Goal: Navigation & Orientation: Find specific page/section

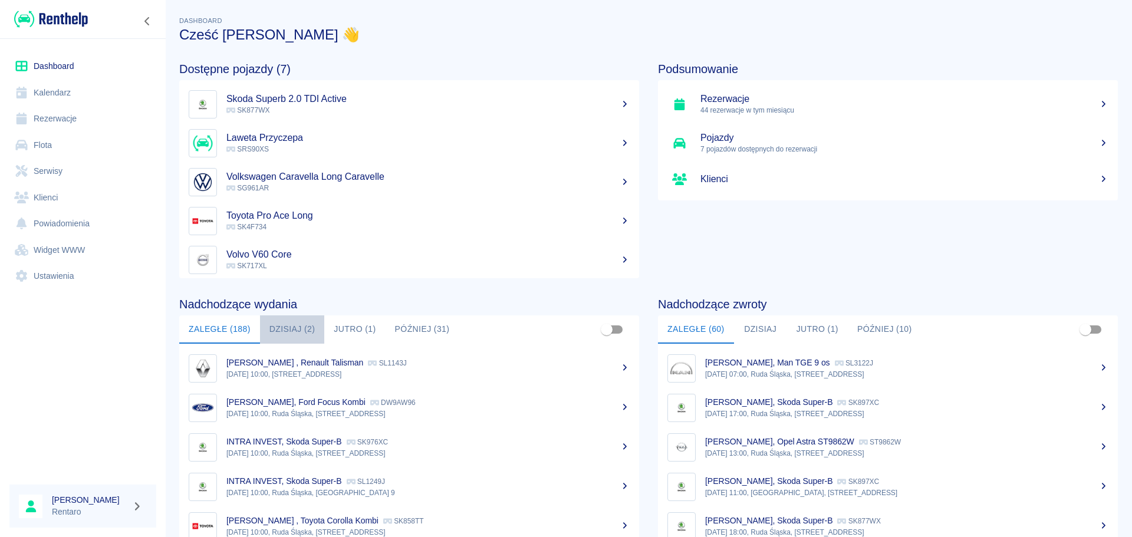
click at [299, 332] on button "Dzisiaj (2)" at bounding box center [292, 329] width 65 height 28
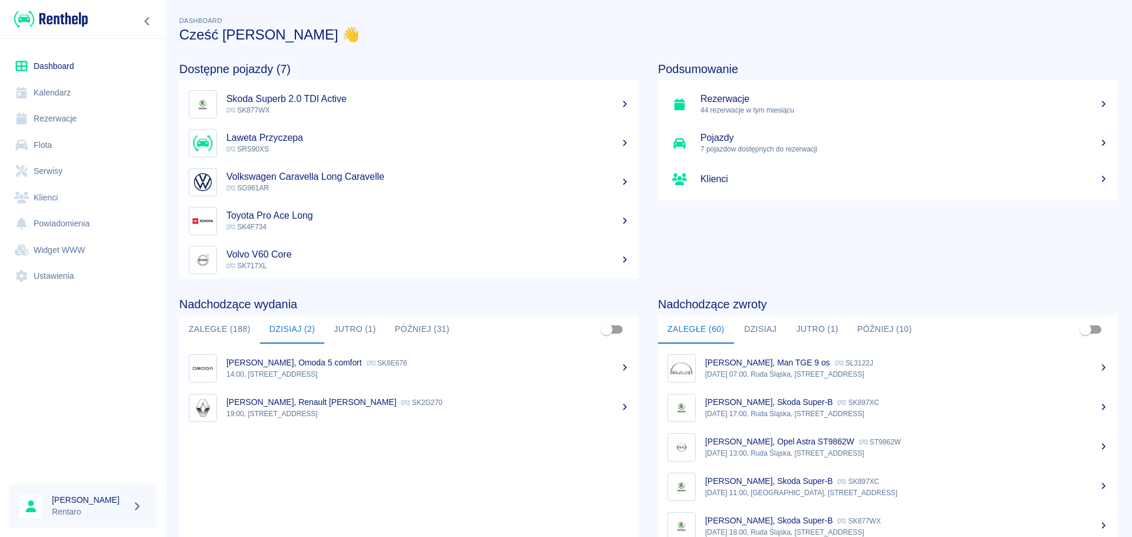
click at [753, 337] on button "Dzisiaj" at bounding box center [760, 329] width 53 height 28
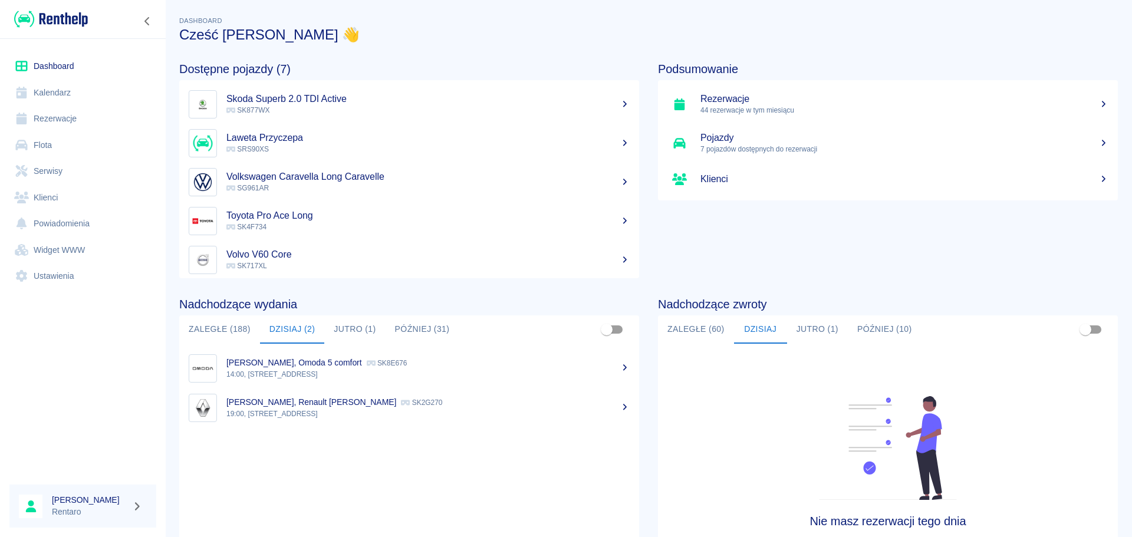
click at [801, 325] on button "Jutro (1)" at bounding box center [817, 329] width 61 height 28
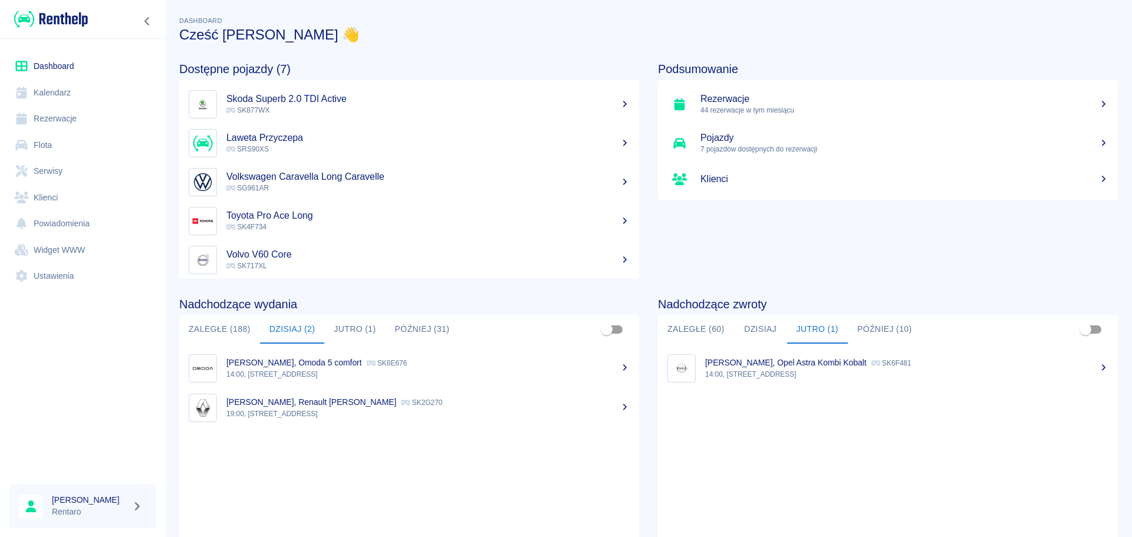
click at [355, 334] on button "Jutro (1)" at bounding box center [354, 329] width 61 height 28
click at [287, 328] on button "Dzisiaj (2)" at bounding box center [292, 329] width 65 height 28
click at [346, 323] on button "Jutro (1)" at bounding box center [354, 329] width 61 height 28
click at [301, 327] on button "Dzisiaj (2)" at bounding box center [292, 329] width 65 height 28
click at [54, 93] on link "Kalendarz" at bounding box center [82, 93] width 147 height 27
